Goal: Navigation & Orientation: Find specific page/section

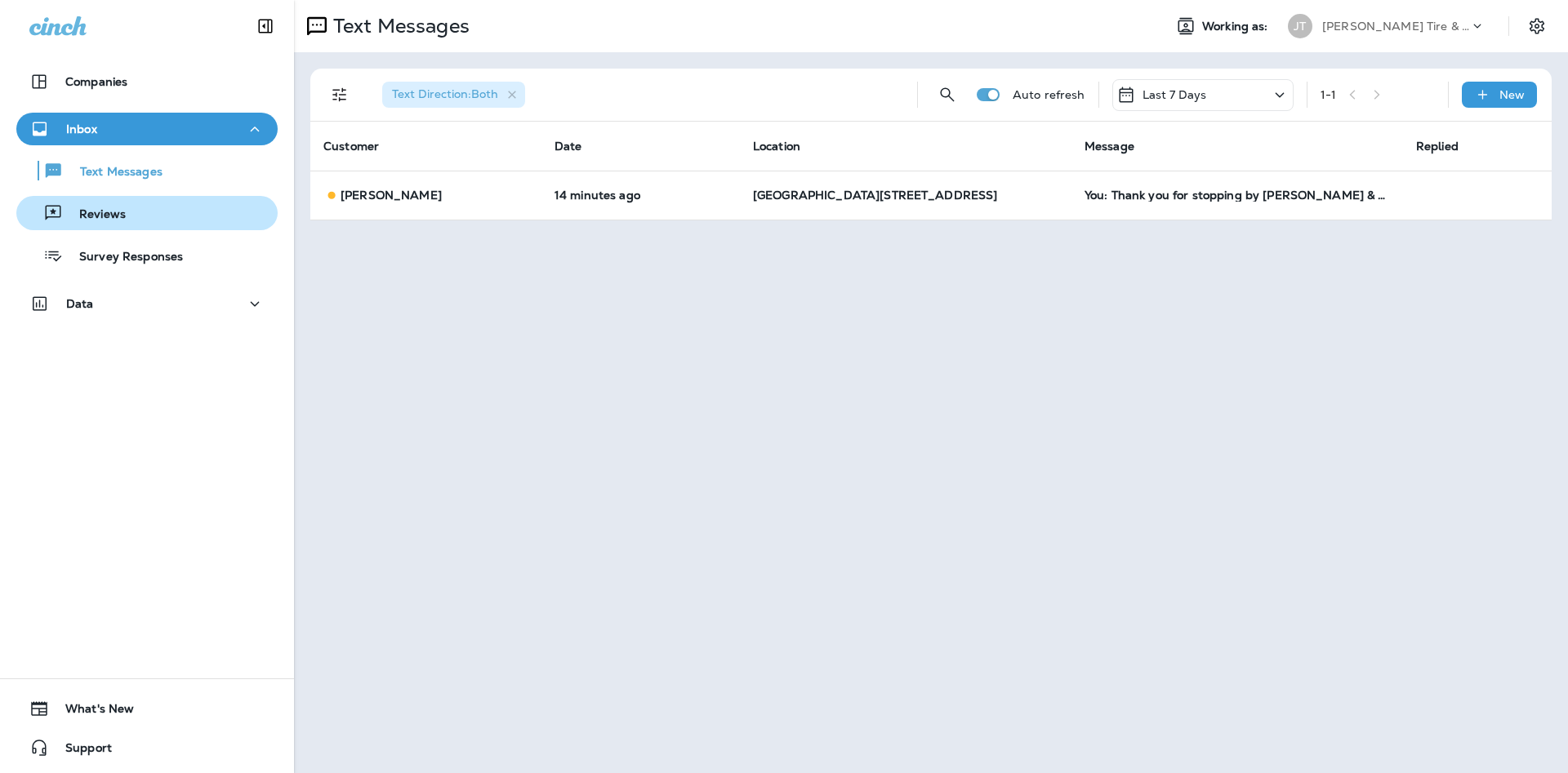
click at [152, 211] on div "Reviews" at bounding box center [146, 213] width 248 height 25
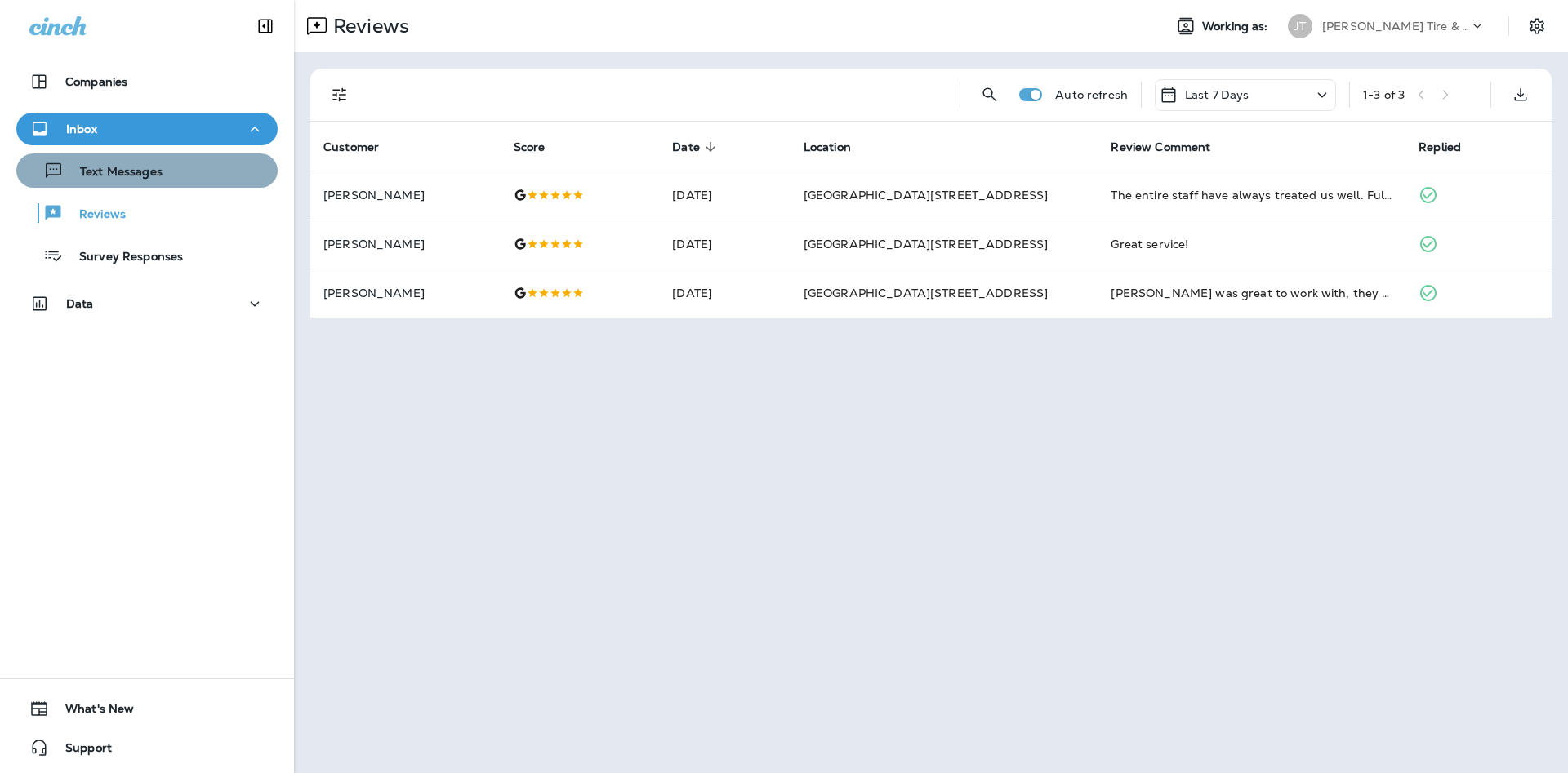
click at [173, 175] on div "Text Messages" at bounding box center [146, 171] width 248 height 25
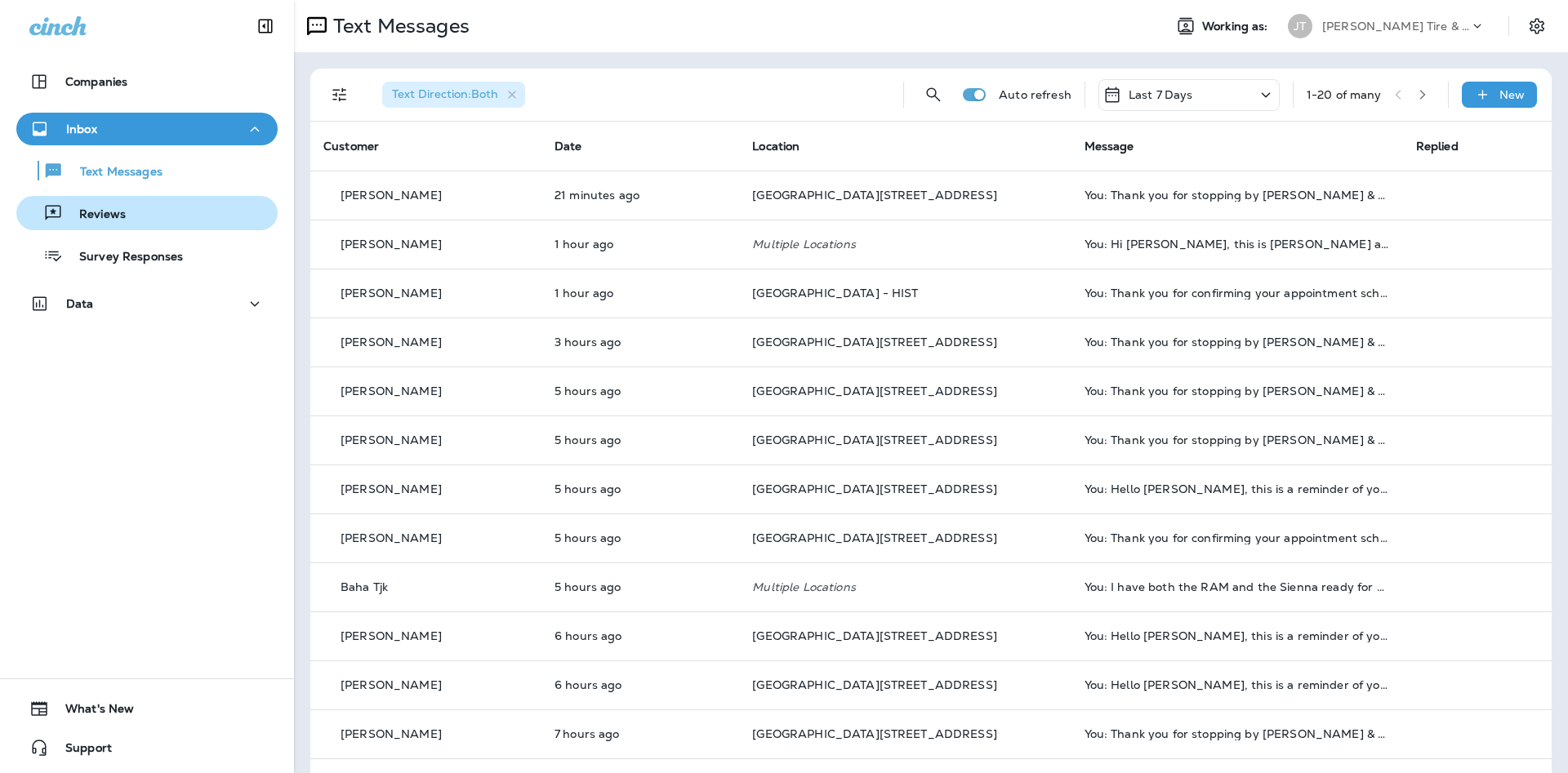
click at [133, 213] on div "Reviews" at bounding box center [146, 213] width 248 height 25
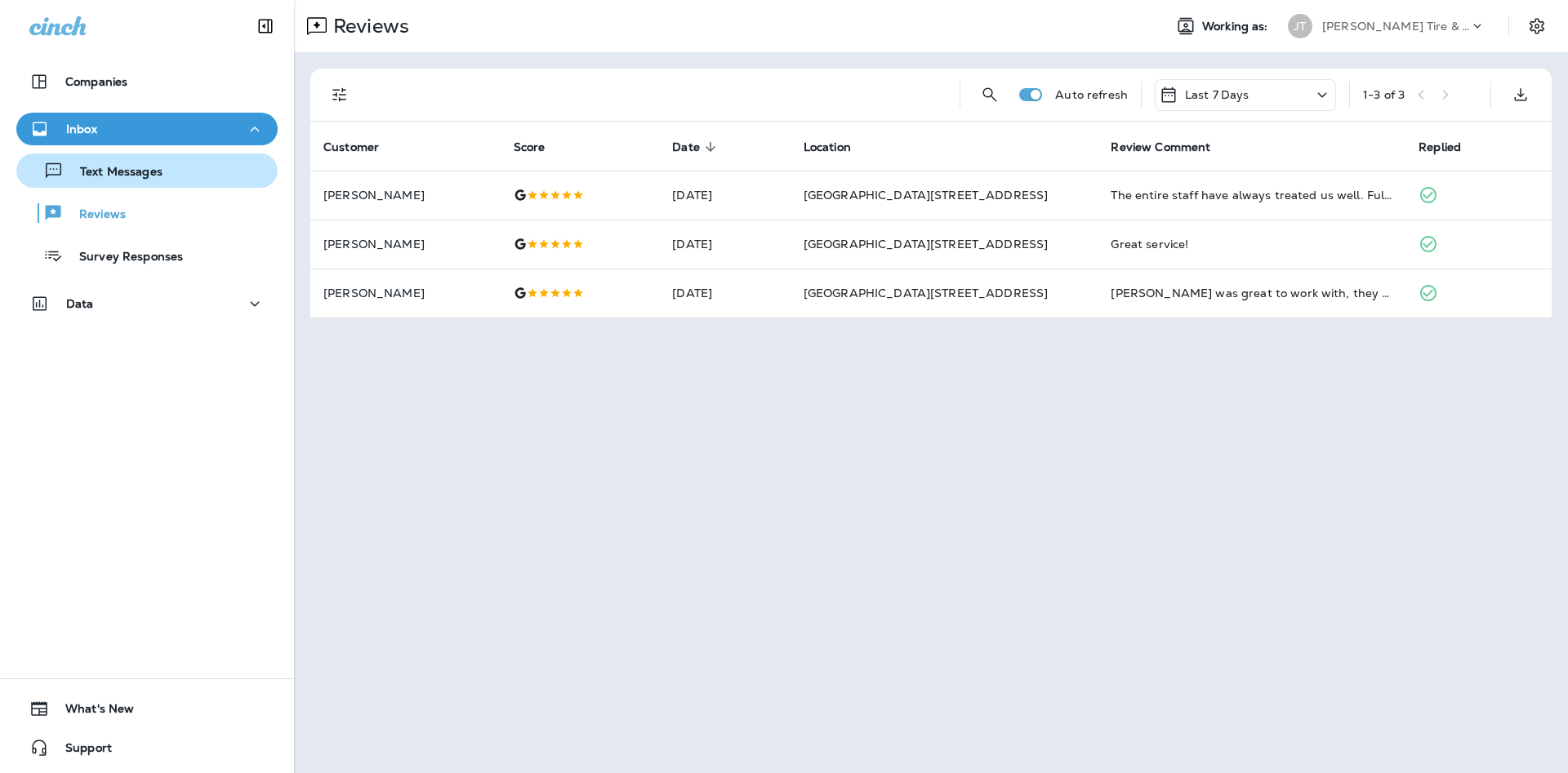
click at [96, 169] on p "Text Messages" at bounding box center [113, 172] width 99 height 16
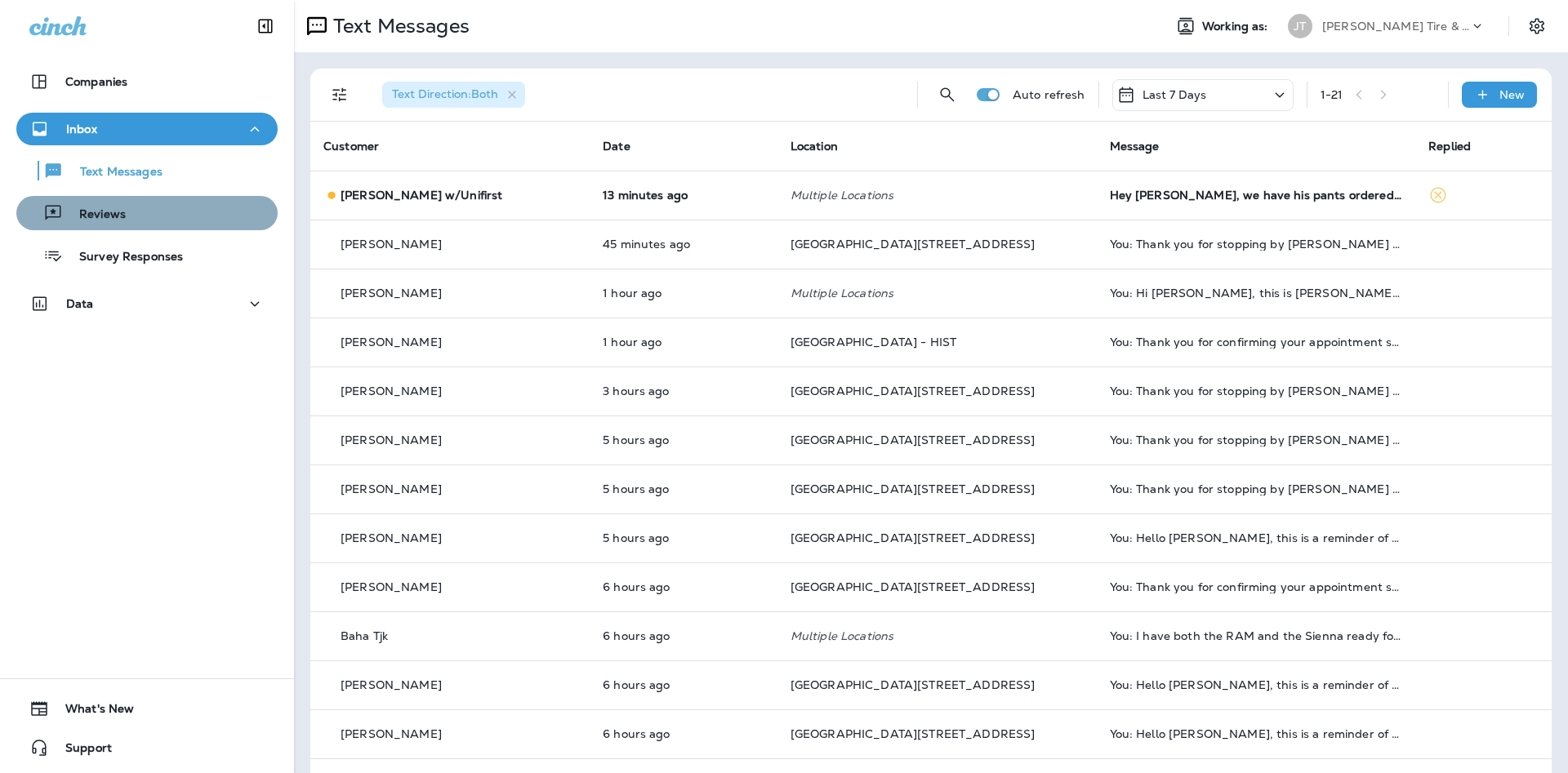
click at [201, 199] on button "Reviews" at bounding box center [147, 213] width 261 height 34
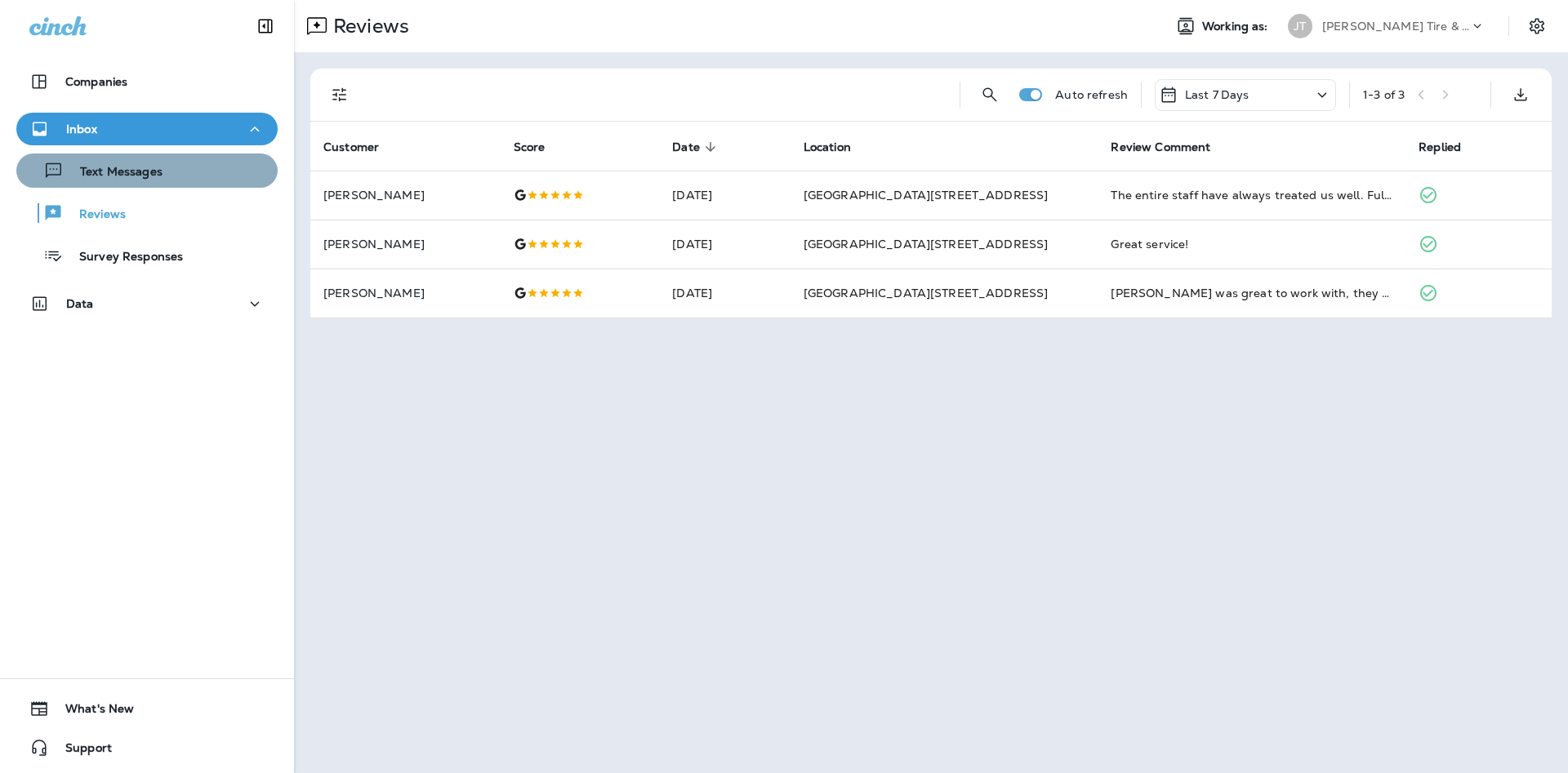
click at [199, 174] on div "Text Messages" at bounding box center [146, 171] width 248 height 25
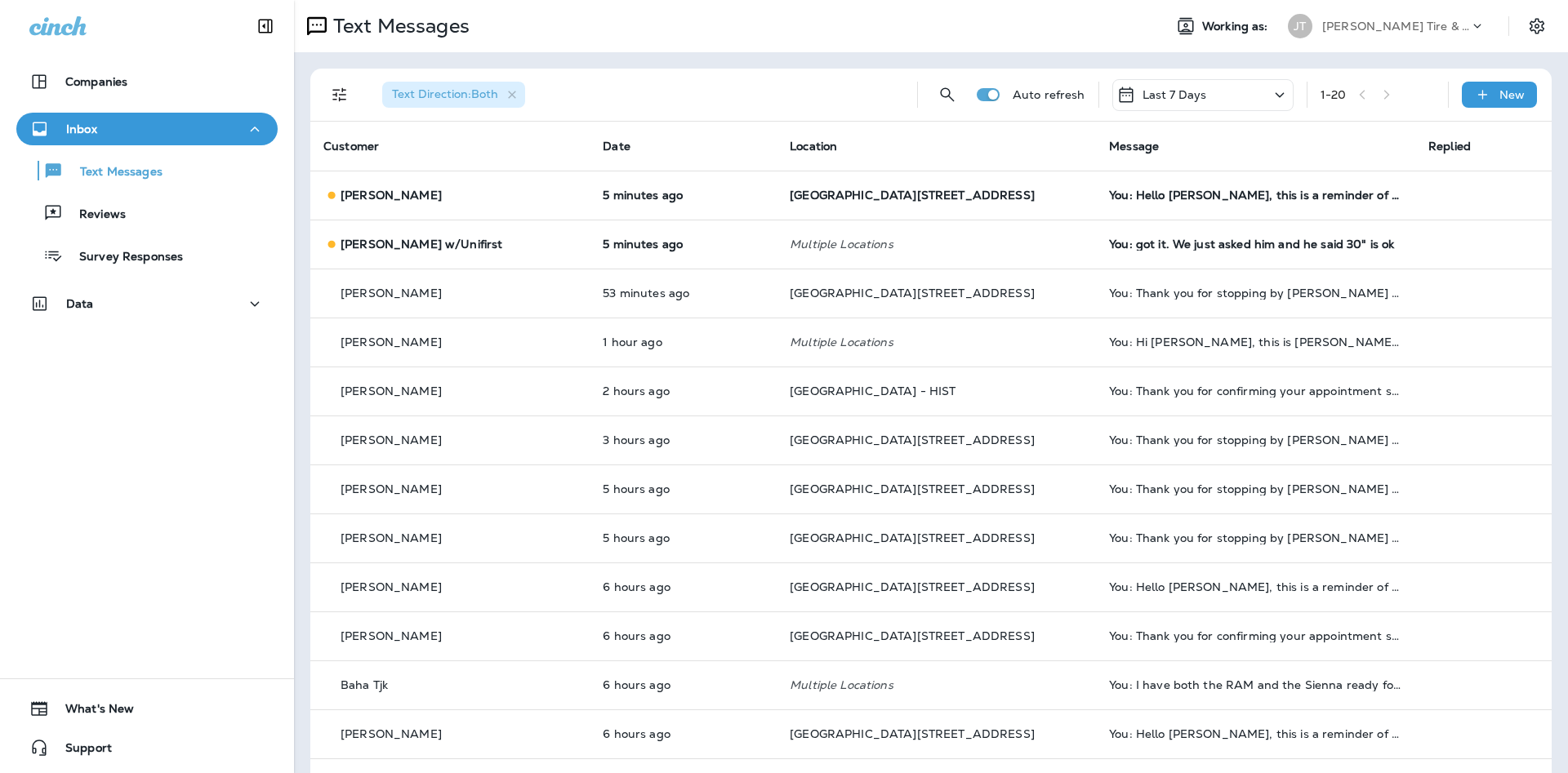
click at [28, 230] on div "Text Messages Reviews Survey Responses" at bounding box center [147, 208] width 261 height 127
click at [89, 216] on p "Reviews" at bounding box center [95, 215] width 63 height 16
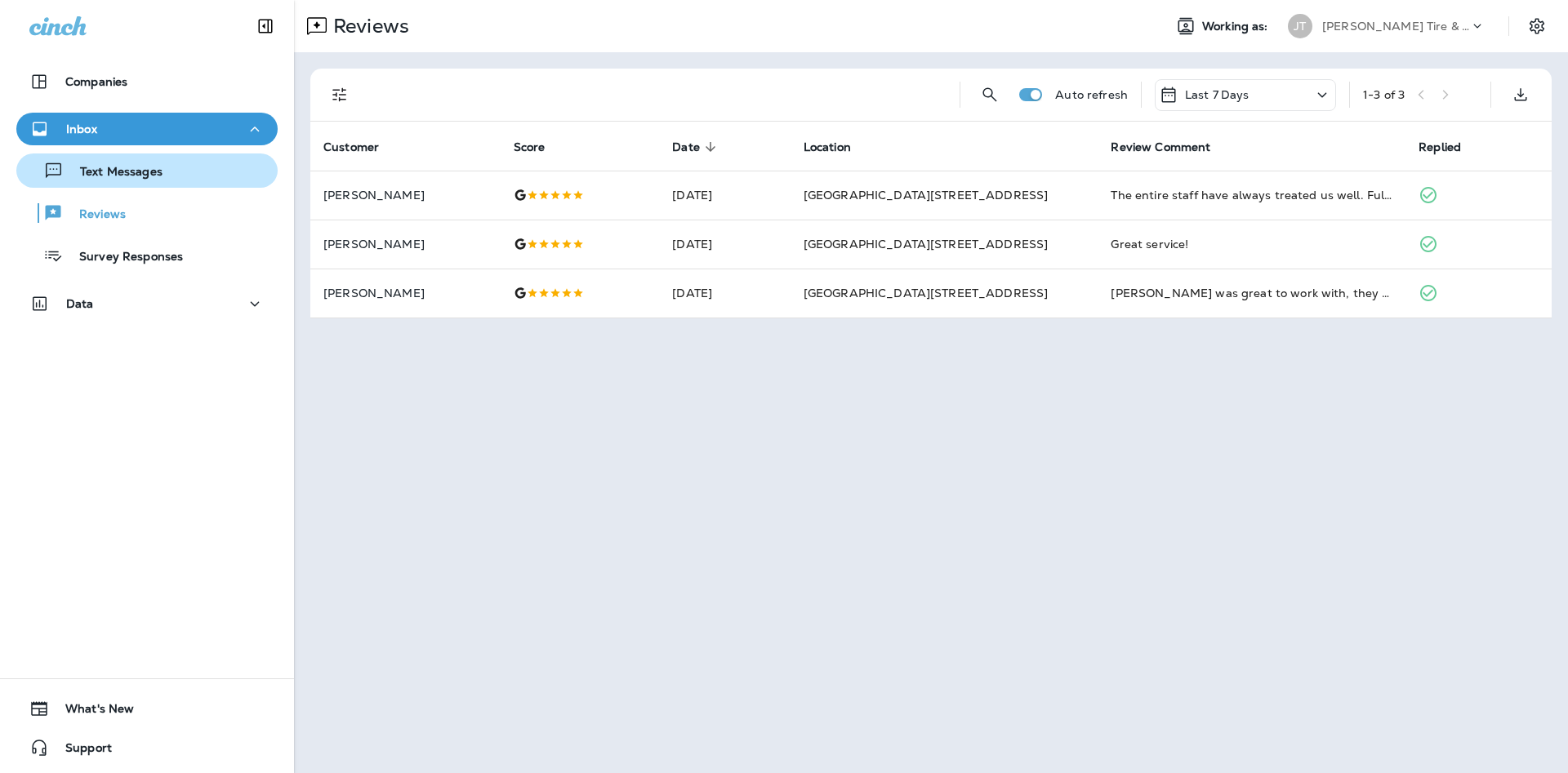
click at [159, 160] on div "Text Messages" at bounding box center [92, 171] width 139 height 25
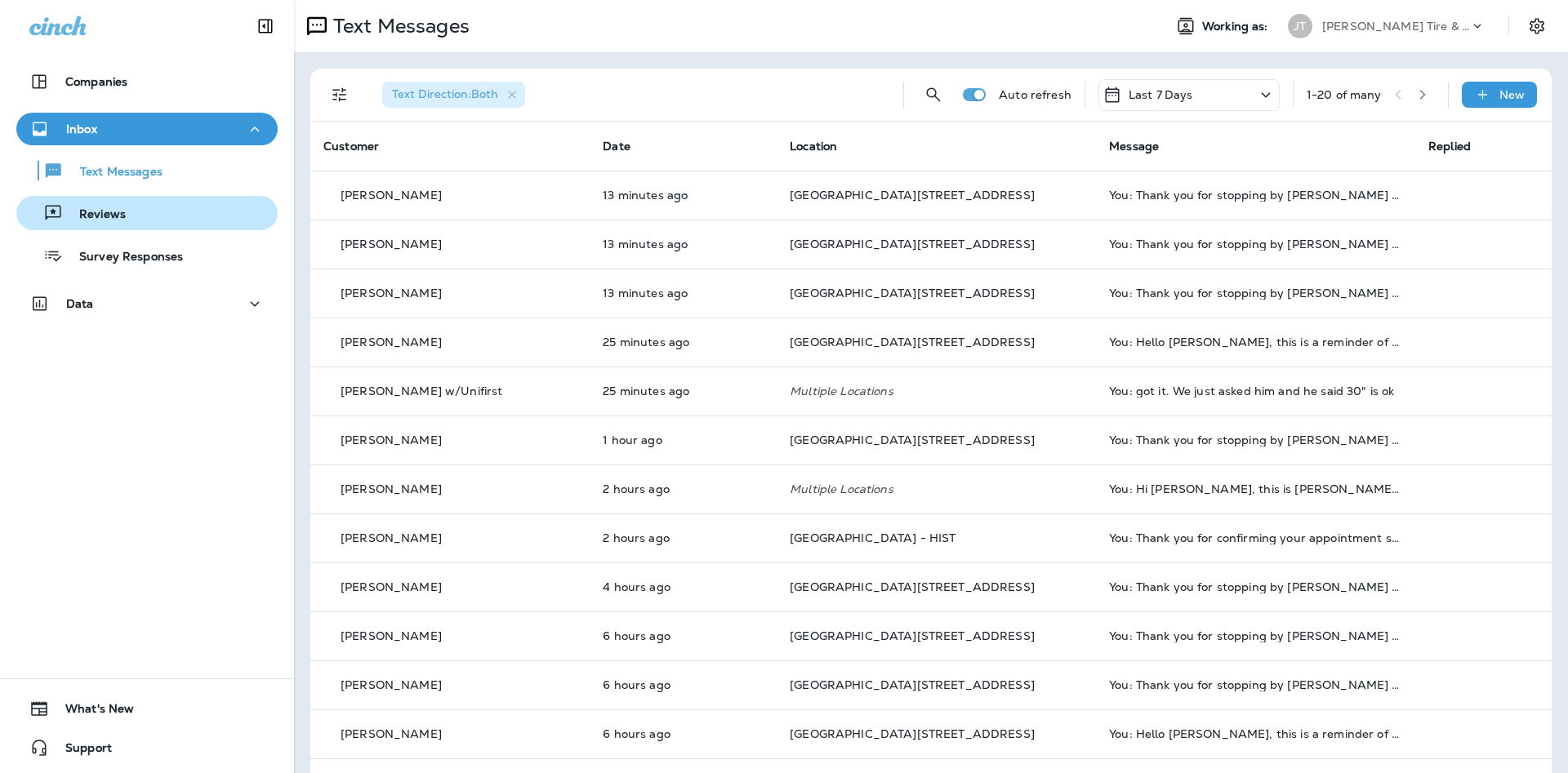
click at [199, 210] on div "Reviews" at bounding box center [146, 213] width 248 height 25
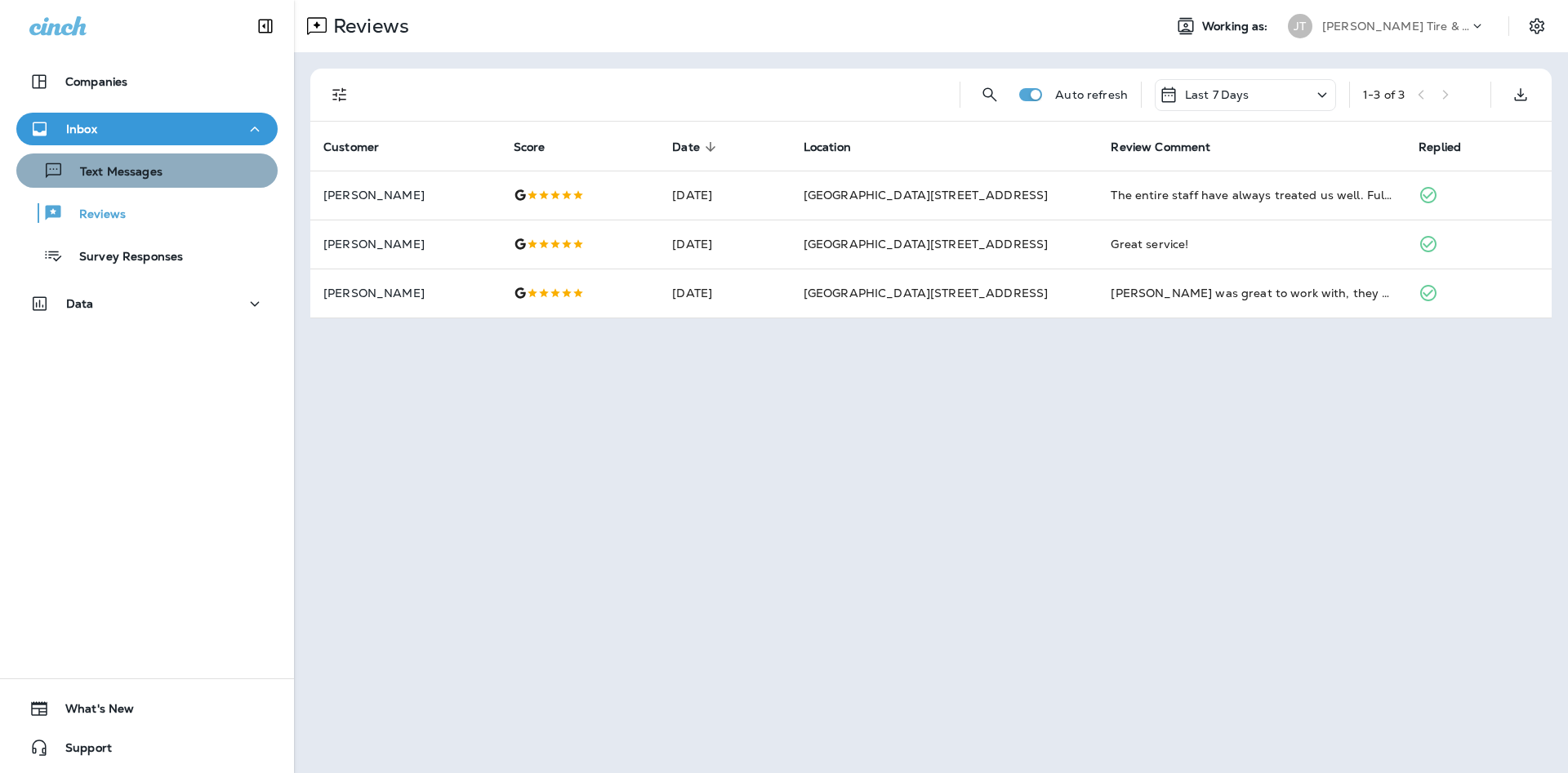
click at [167, 175] on div "Text Messages" at bounding box center [146, 171] width 248 height 25
